Goal: Task Accomplishment & Management: Manage account settings

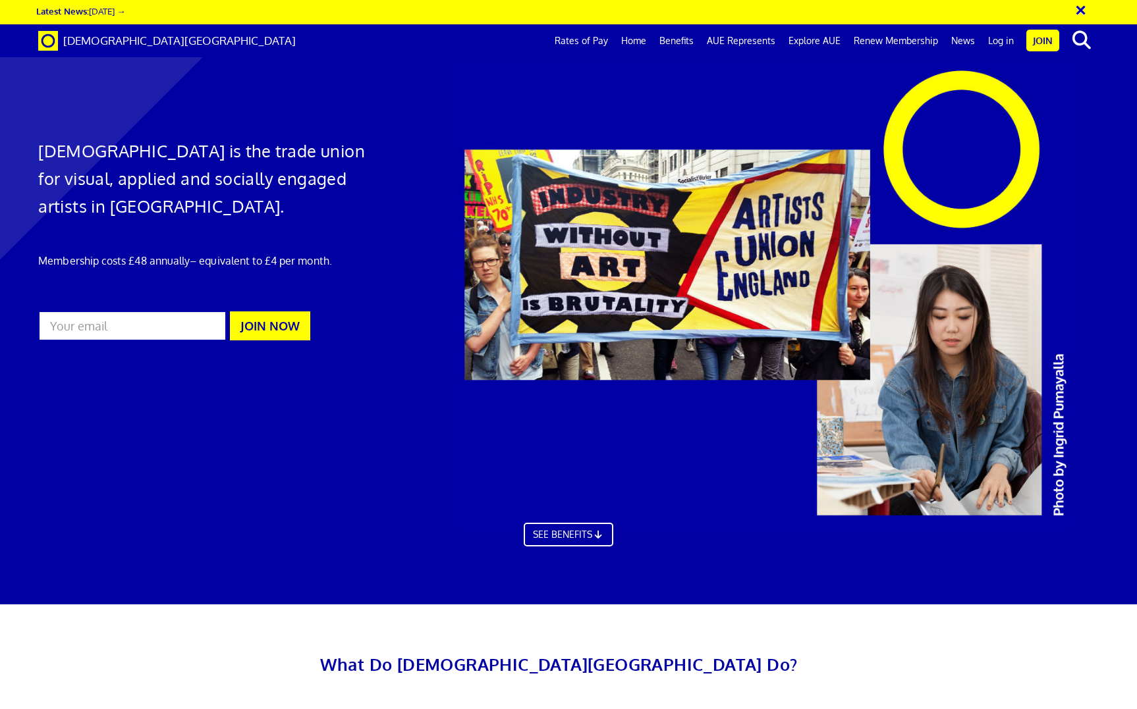
scroll to position [0, 15]
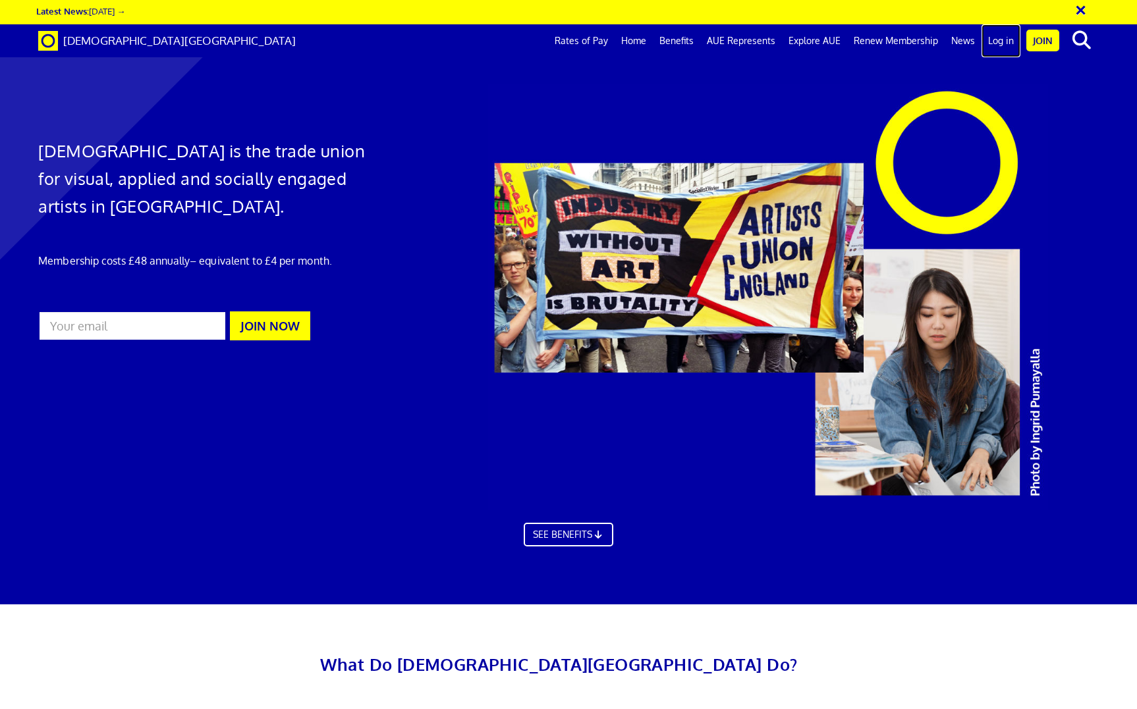
click at [1006, 45] on link "Log in" at bounding box center [1000, 40] width 39 height 33
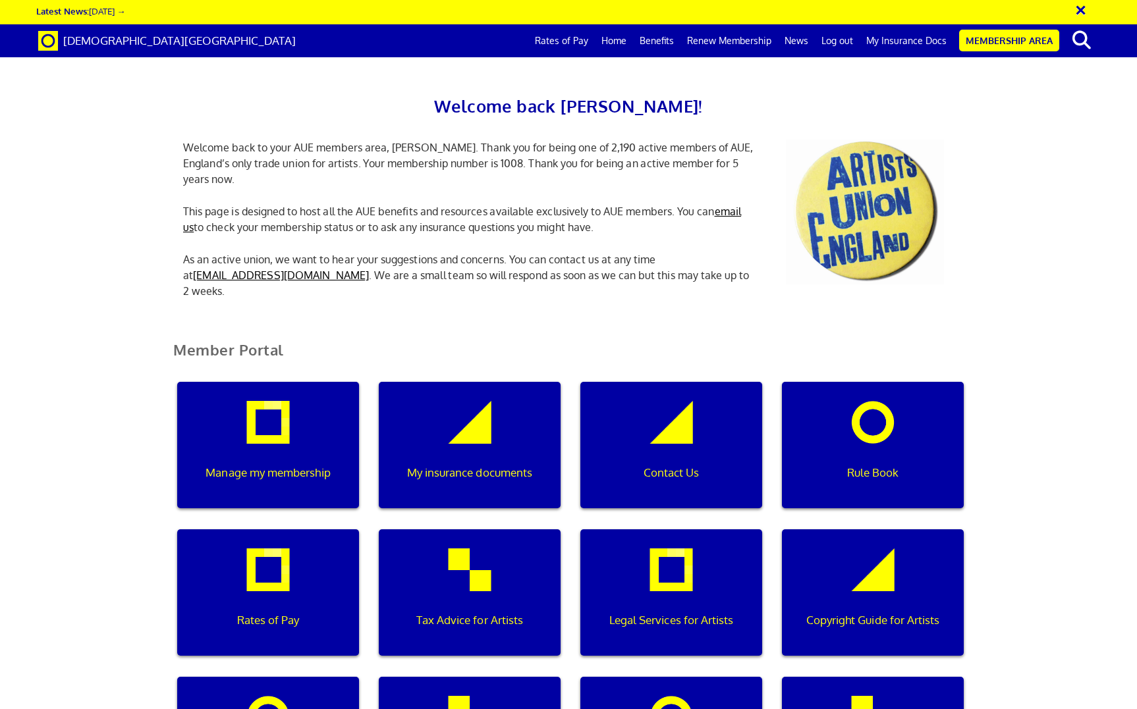
scroll to position [173, 0]
click at [335, 464] on p "Manage my membership" at bounding box center [267, 472] width 163 height 17
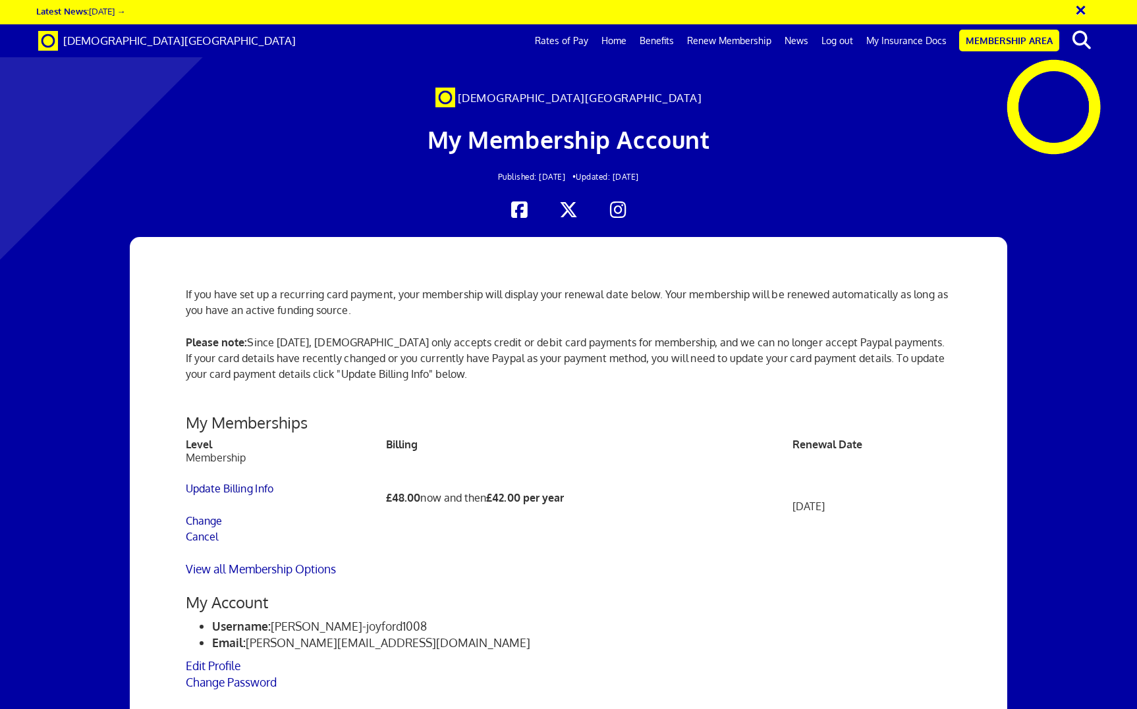
scroll to position [223, 0]
